Goal: Find specific page/section: Find specific page/section

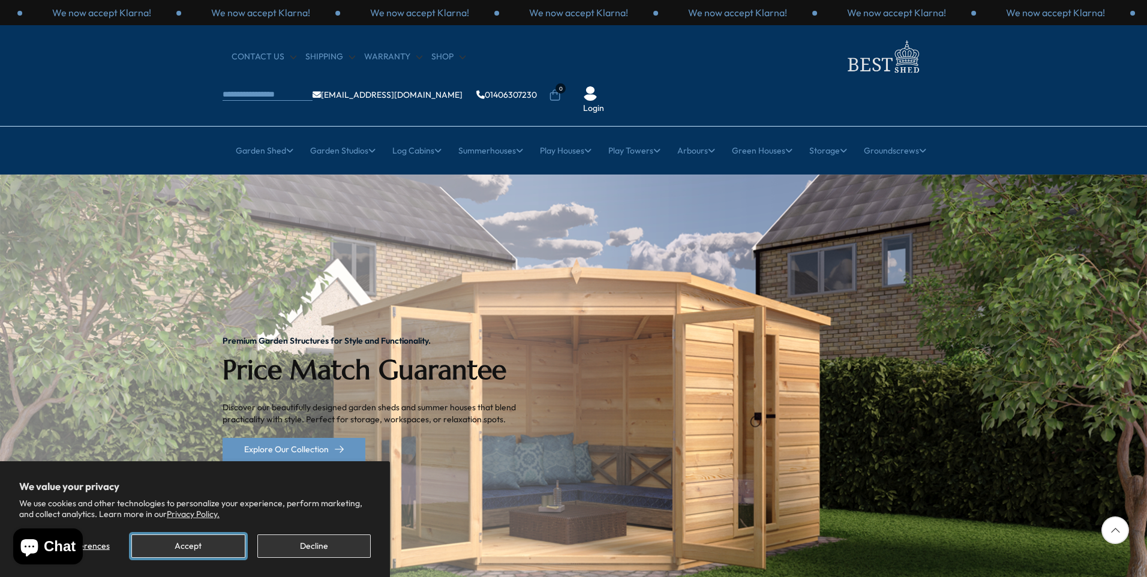
click at [211, 544] on button "Accept" at bounding box center [187, 545] width 113 height 23
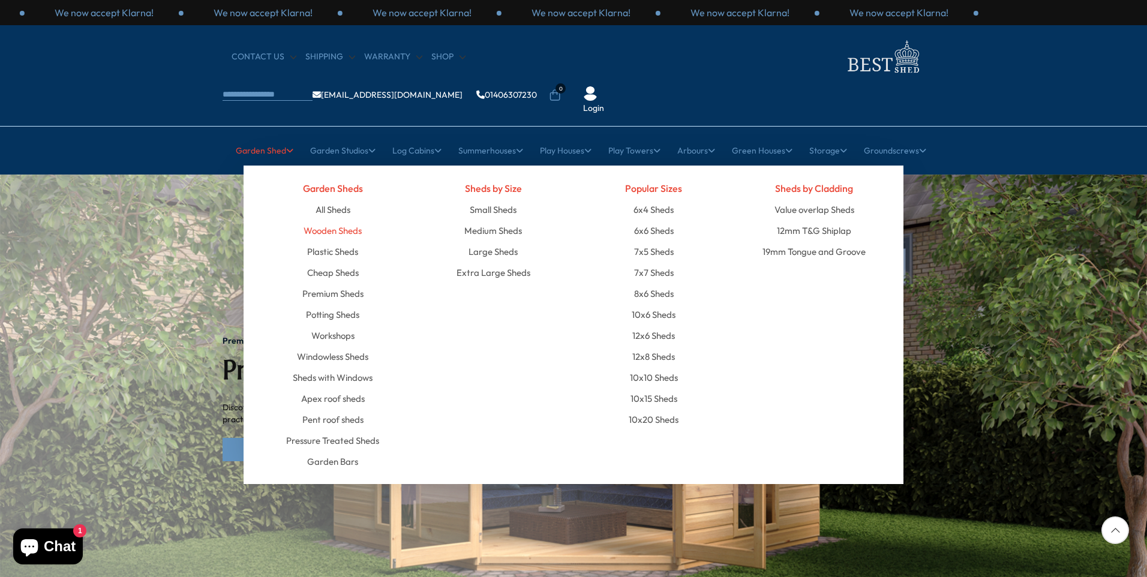
click at [332, 220] on link "Wooden Sheds" at bounding box center [332, 230] width 58 height 21
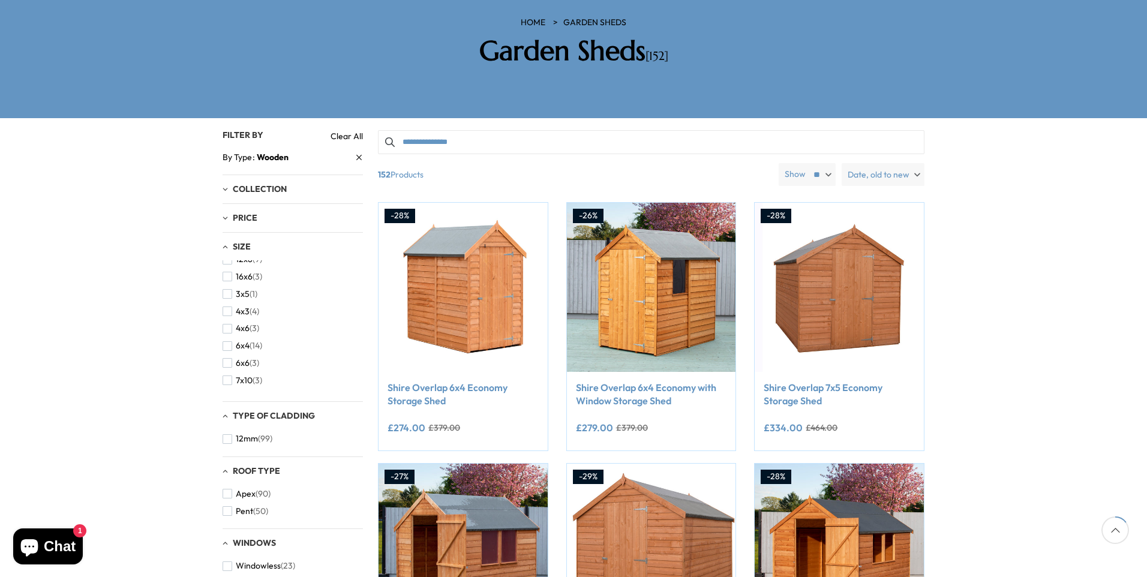
scroll to position [351, 0]
drag, startPoint x: 224, startPoint y: 308, endPoint x: 230, endPoint y: 306, distance: 6.3
click at [229, 345] on span "button" at bounding box center [227, 350] width 10 height 10
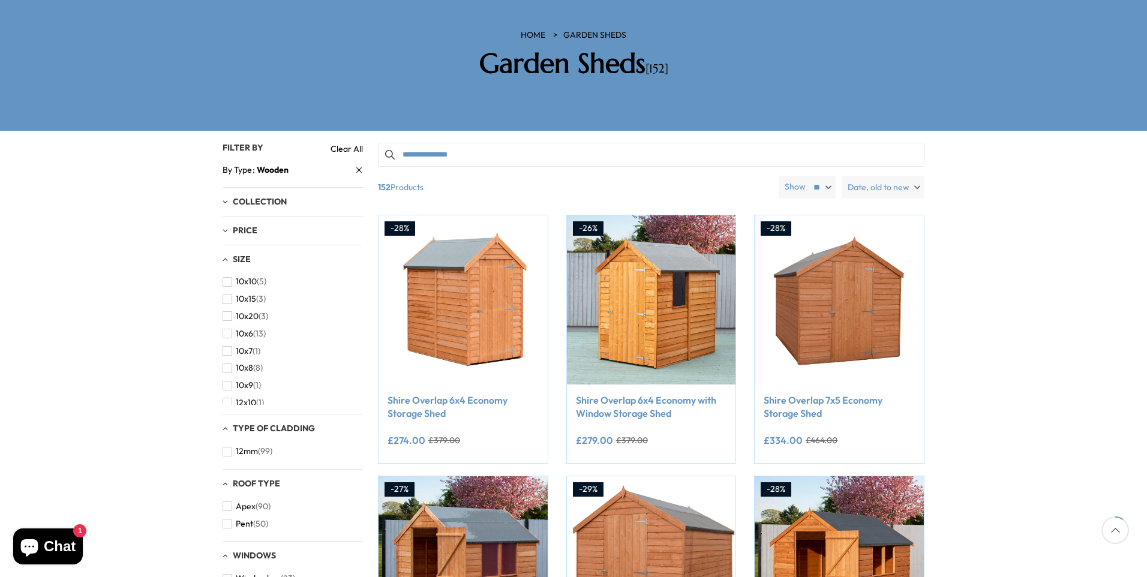
scroll to position [200, 0]
